Goal: Information Seeking & Learning: Understand process/instructions

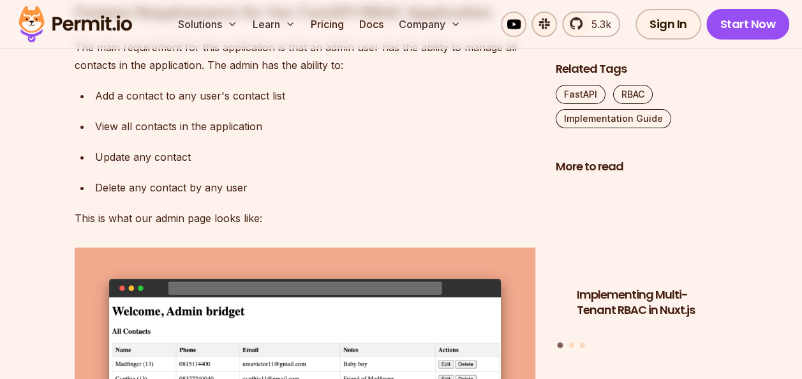
scroll to position [2316, 0]
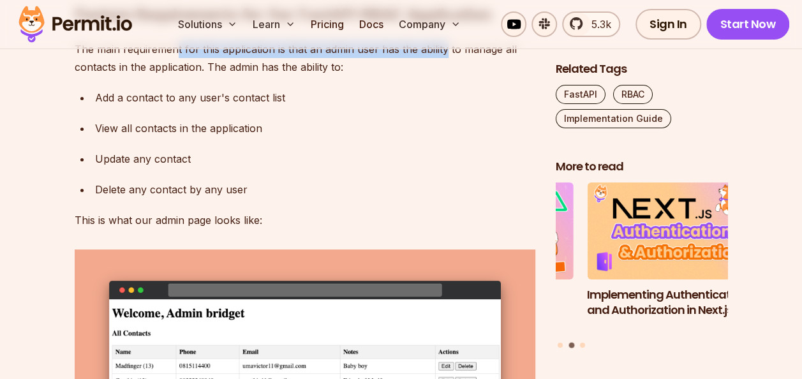
drag, startPoint x: 174, startPoint y: 171, endPoint x: 443, endPoint y: 174, distance: 268.7
click at [443, 76] on p "The main requirement for this application is that an admin user has the ability…" at bounding box center [305, 58] width 461 height 36
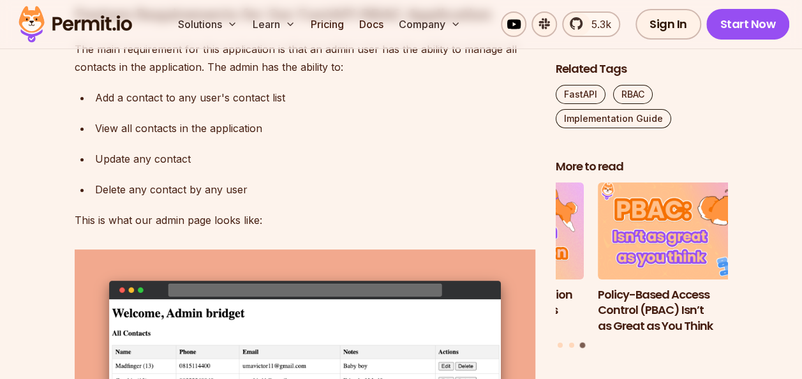
drag, startPoint x: 443, startPoint y: 174, endPoint x: 352, endPoint y: 200, distance: 94.3
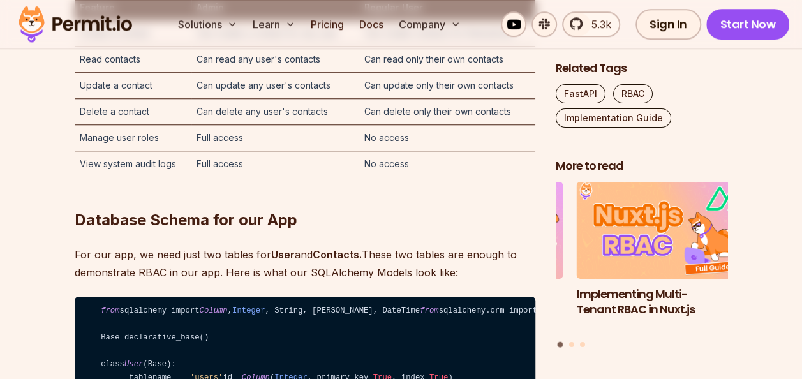
scroll to position [2914, 0]
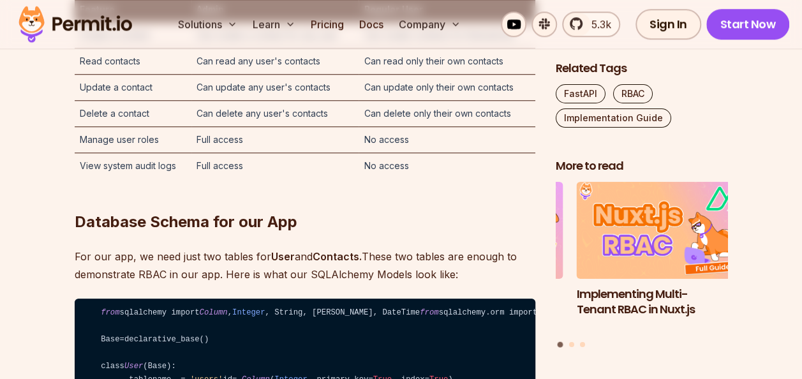
drag, startPoint x: 240, startPoint y: 86, endPoint x: 472, endPoint y: 80, distance: 231.7
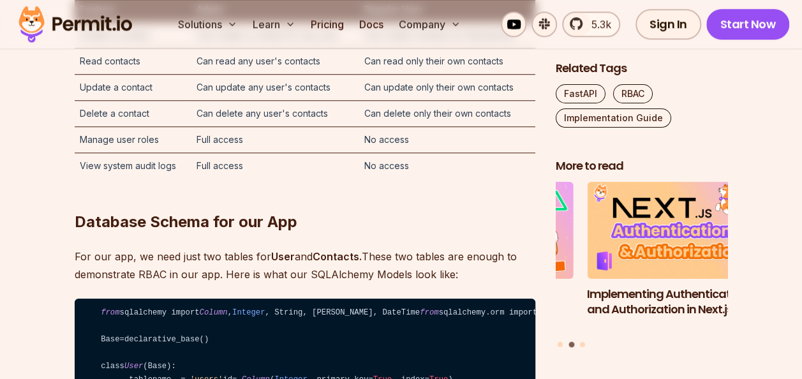
drag, startPoint x: 225, startPoint y: 88, endPoint x: 366, endPoint y: 87, distance: 140.4
drag, startPoint x: 366, startPoint y: 87, endPoint x: 401, endPoint y: 93, distance: 35.6
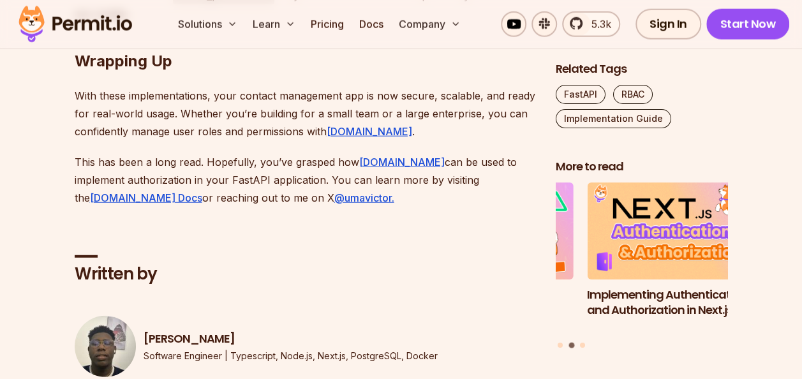
scroll to position [8742, 0]
